Goal: Transaction & Acquisition: Purchase product/service

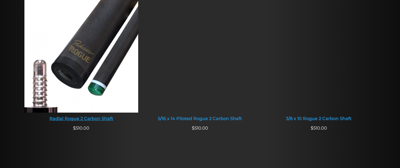
scroll to position [417, 0]
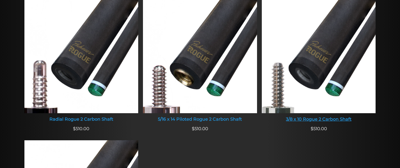
click at [329, 67] on img at bounding box center [319, 52] width 114 height 121
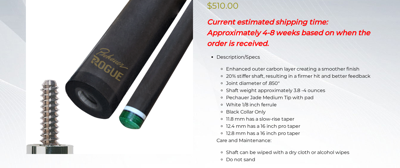
scroll to position [119, 0]
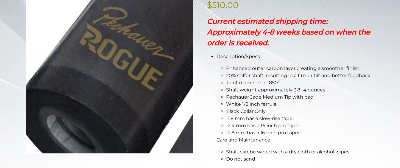
click at [103, 70] on img at bounding box center [109, 64] width 167 height 178
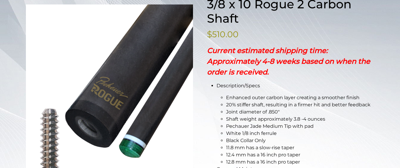
scroll to position [89, 0]
